Goal: Transaction & Acquisition: Obtain resource

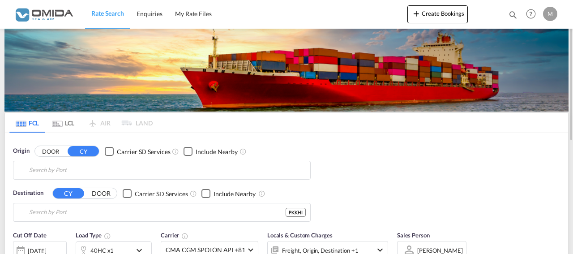
type input "Gdansk, PLGDN"
type input "[GEOGRAPHIC_DATA], PKKHI"
click at [104, 167] on input "Gdansk, PLGDN" at bounding box center [167, 169] width 277 height 13
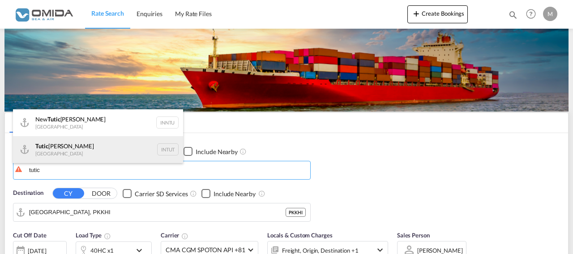
click at [114, 154] on div "[PERSON_NAME] India INTUT" at bounding box center [98, 149] width 170 height 27
type input "Tuticorin, INTUT"
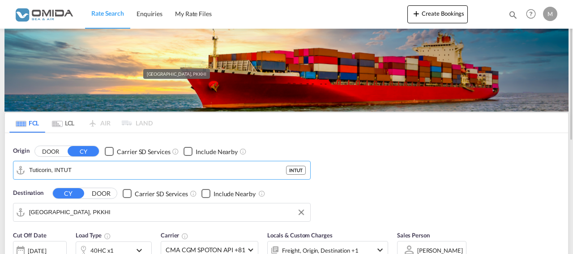
click at [84, 211] on input "[GEOGRAPHIC_DATA], PKKHI" at bounding box center [167, 212] width 277 height 13
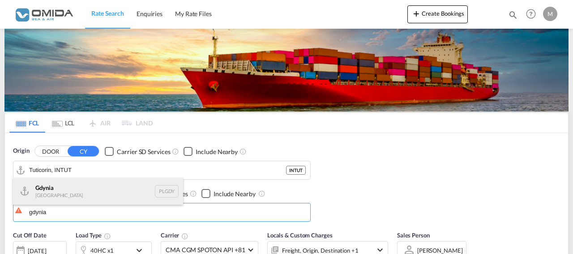
click at [92, 188] on div "Gdynia [GEOGRAPHIC_DATA] [GEOGRAPHIC_DATA]" at bounding box center [98, 191] width 170 height 27
type input "[GEOGRAPHIC_DATA], PLGDY"
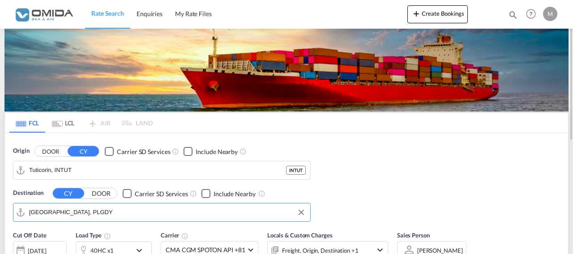
scroll to position [91, 0]
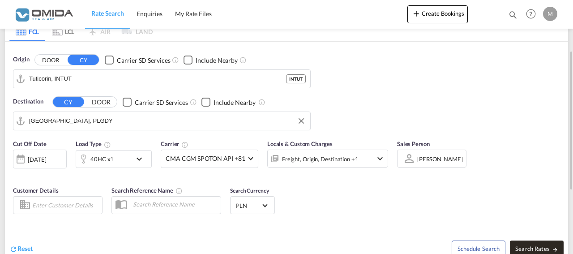
click at [531, 243] on button "Search Rates" at bounding box center [537, 248] width 54 height 16
type input "INTUT to PLGDY / [DATE]"
